Goal: Communication & Community: Answer question/provide support

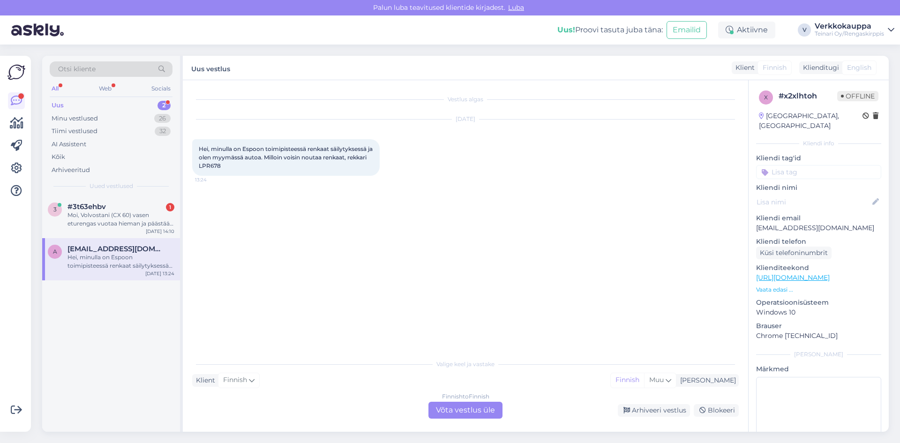
click at [400, 257] on div "Vestlus algas [DATE] Hei, minulla on Espoon toimipisteessä renkaat säilytyksess…" at bounding box center [469, 218] width 555 height 257
click at [138, 222] on div "Moi, Volvostani (CX 60) vasen eturengas vuotaa hieman ja päästää hieman painett…" at bounding box center [121, 219] width 107 height 17
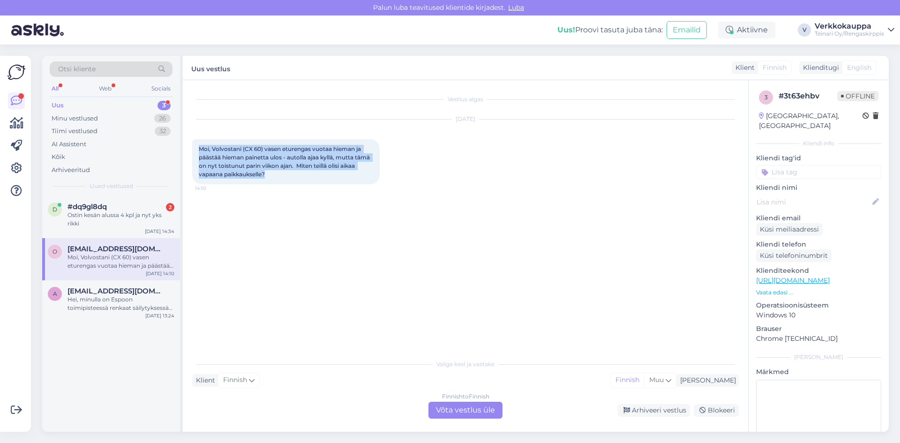
drag, startPoint x: 200, startPoint y: 148, endPoint x: 335, endPoint y: 176, distance: 138.4
click at [335, 176] on div "Moi, Volvostani (CX 60) vasen eturengas vuotaa hieman ja päästää hieman painett…" at bounding box center [286, 161] width 188 height 45
copy span "Moi, Volvostani (CX 60) vasen eturengas vuotaa hieman ja päästää hieman painett…"
click at [451, 406] on div "Finnish to Finnish Võta vestlus üle" at bounding box center [466, 410] width 74 height 17
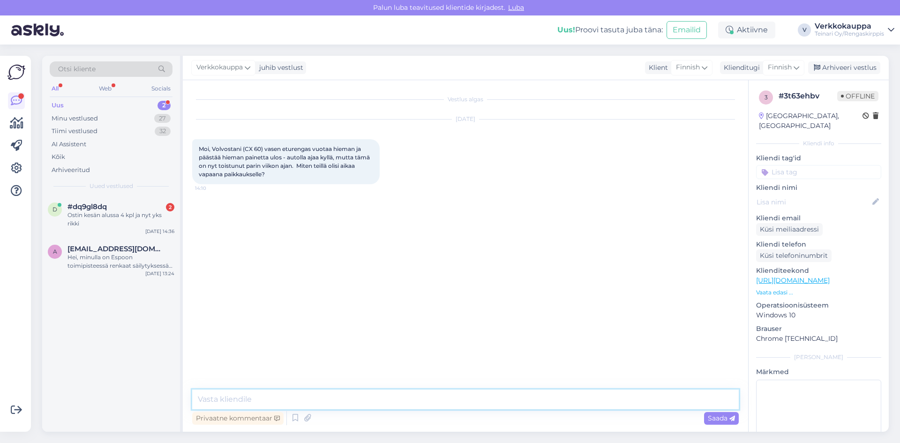
paste textarea "Moi! Tervetuloa paikan päälle renkaan tarkistukseen ja mahdolliseen paikkauksee…"
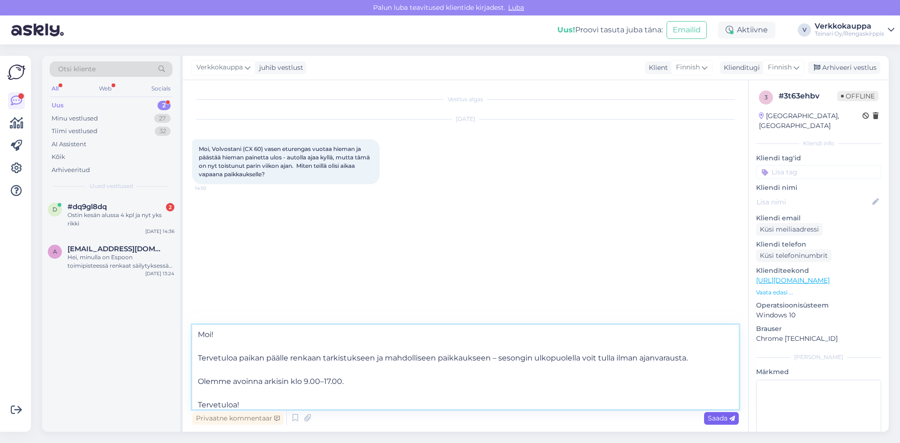
type textarea "Moi! Tervetuloa paikan päälle renkaan tarkistukseen ja mahdolliseen paikkauksee…"
click at [713, 421] on span "Saada" at bounding box center [721, 418] width 27 height 8
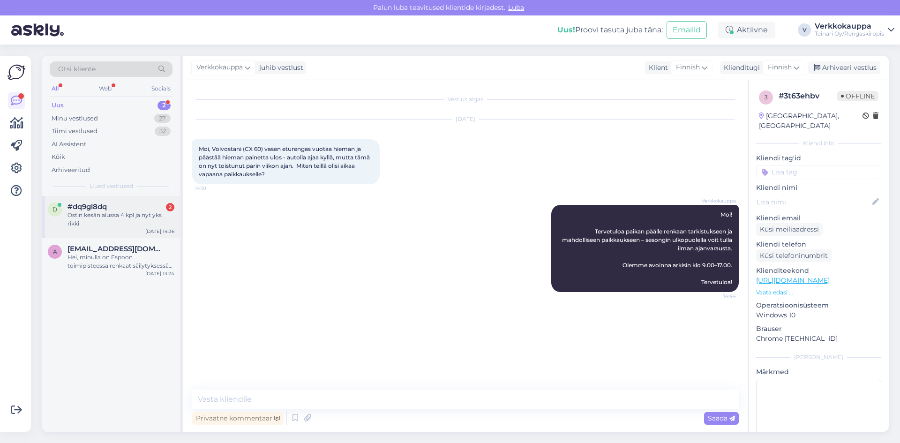
click at [122, 215] on div "Ostin kesän alussa 4 kpl ja nyt yks rikki" at bounding box center [121, 219] width 107 height 17
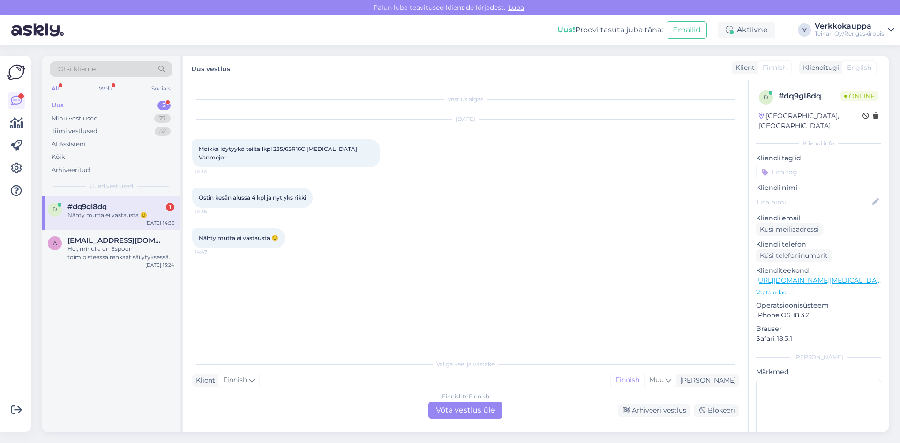
click at [461, 410] on div "Finnish to Finnish Võta vestlus üle" at bounding box center [466, 410] width 74 height 17
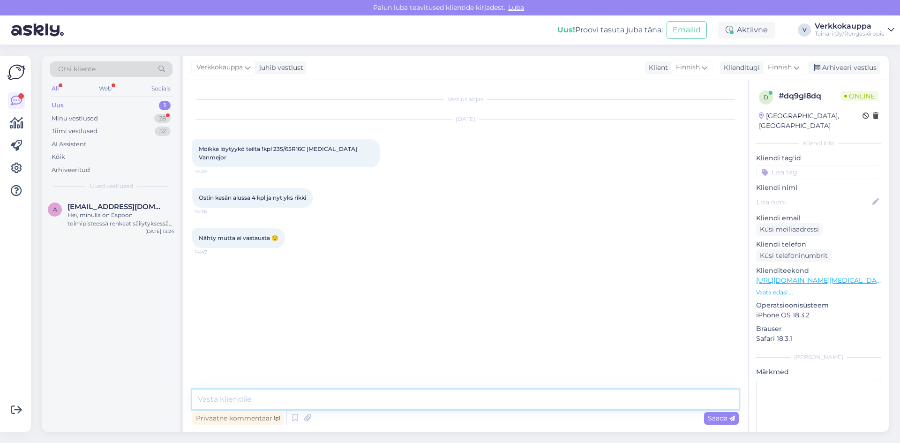
click at [327, 401] on textarea at bounding box center [465, 400] width 547 height 20
type textarea "Hei"
type textarea "s"
type textarea "S"
type textarea "Sama merkkistä rengasta ei ole saatavilla, katsonko 2 kpl käytettyjä tai uusia ?"
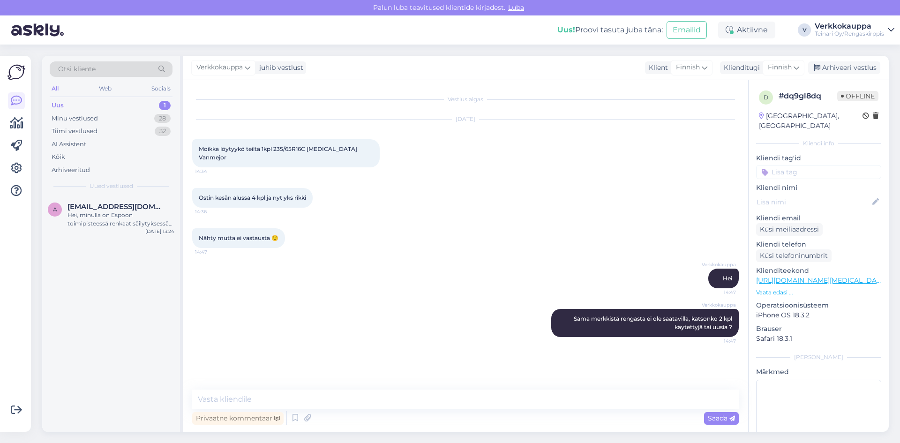
click at [122, 338] on div "a [EMAIL_ADDRESS][DOMAIN_NAME] Hei, minulla on Espoon toimipisteessä renkaat sä…" at bounding box center [111, 314] width 138 height 236
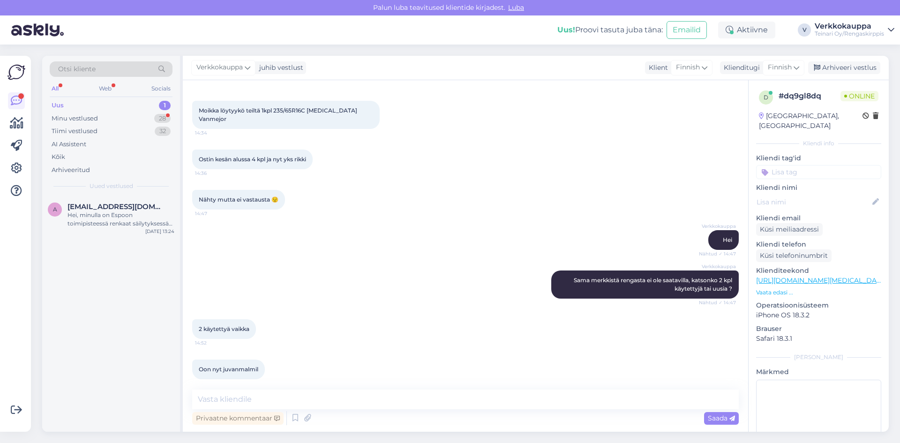
scroll to position [79, 0]
